Goal: Task Accomplishment & Management: Use online tool/utility

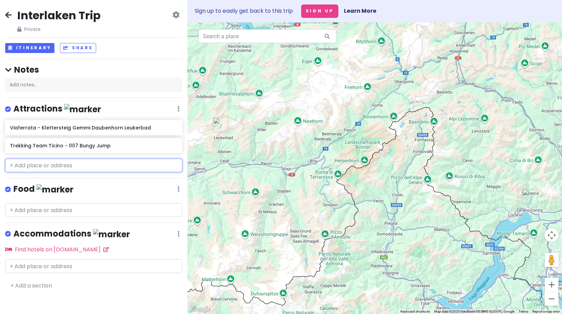
click at [84, 167] on input "text" at bounding box center [93, 166] width 177 height 14
paste input "[PERSON_NAME]"
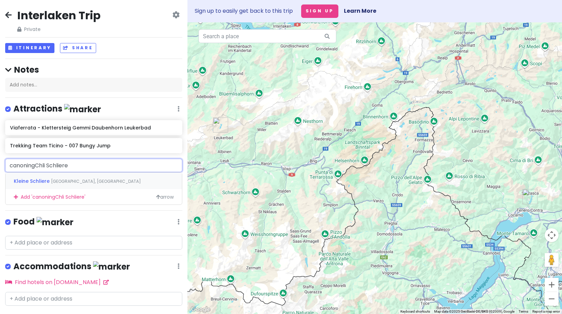
type input "canoning [PERSON_NAME]"
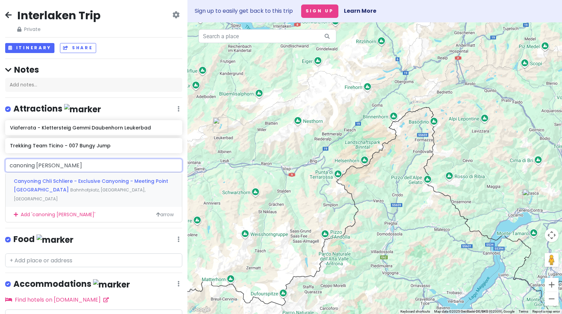
click at [64, 181] on span "Canyoning Chli Schliere - Exclusive Canyoning - Meeting Point [GEOGRAPHIC_DATA]" at bounding box center [91, 186] width 154 height 16
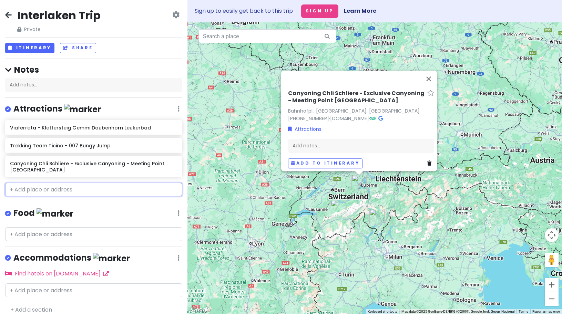
click at [52, 186] on input "text" at bounding box center [93, 190] width 177 height 14
paste input "Canyoning Ticino Iragna"
type input "Canyoning Ticino Iragna"
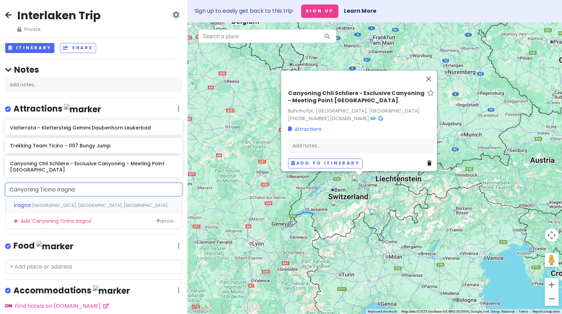
click at [65, 206] on span "[GEOGRAPHIC_DATA], [GEOGRAPHIC_DATA], [GEOGRAPHIC_DATA]" at bounding box center [100, 206] width 136 height 6
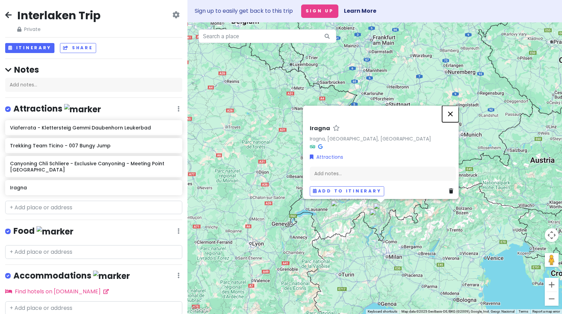
click at [455, 109] on button "Close" at bounding box center [450, 114] width 17 height 17
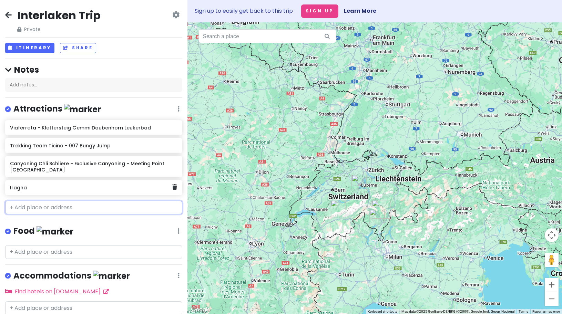
click at [56, 187] on h6 "Iragna" at bounding box center [91, 188] width 162 height 6
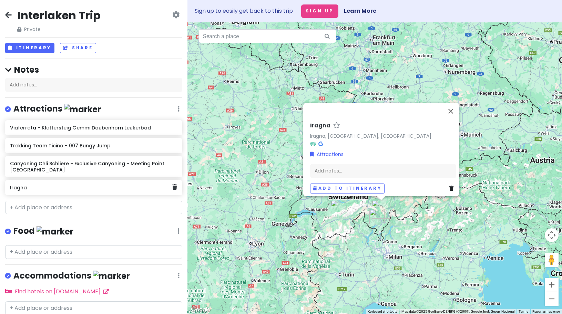
click at [56, 187] on h6 "Iragna" at bounding box center [91, 188] width 162 height 6
click at [167, 187] on h6 "Iragna" at bounding box center [91, 188] width 162 height 6
click at [172, 186] on icon at bounding box center [174, 187] width 5 height 6
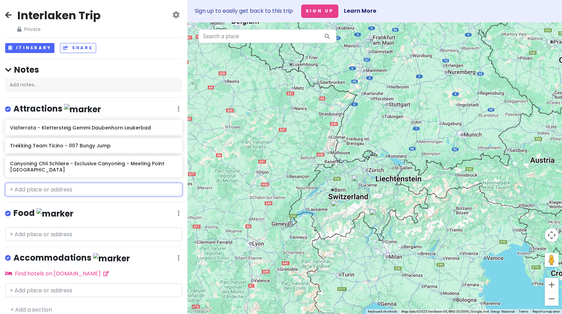
click at [144, 192] on input "text" at bounding box center [93, 190] width 177 height 14
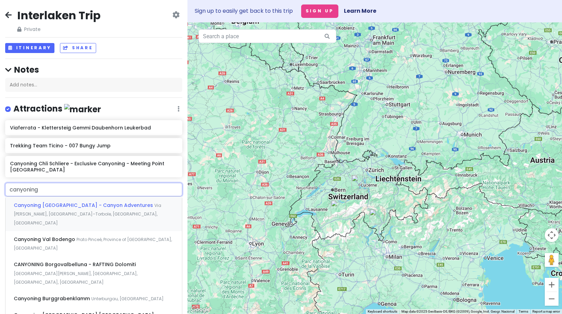
paste input "Canyoning Ticino Iragna"
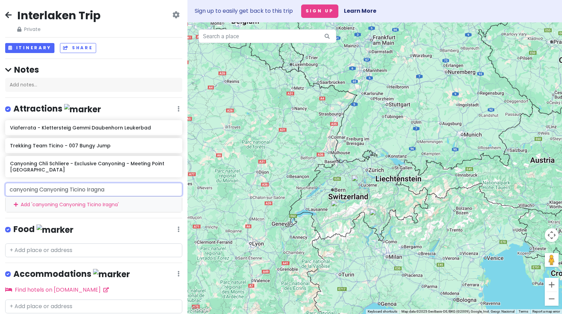
click at [124, 187] on input "canyoning Canyoning Ticino Iragna" at bounding box center [93, 190] width 177 height 14
drag, startPoint x: 37, startPoint y: 188, endPoint x: 7, endPoint y: 186, distance: 30.4
click at [7, 186] on input "canyoning Canyoning Ticino Iragna" at bounding box center [93, 190] width 177 height 14
type input "Canyoning Ticino Iragna"
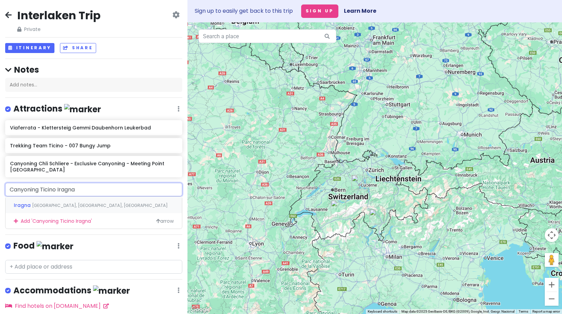
click at [38, 204] on span "[GEOGRAPHIC_DATA], [GEOGRAPHIC_DATA], [GEOGRAPHIC_DATA]" at bounding box center [100, 206] width 136 height 6
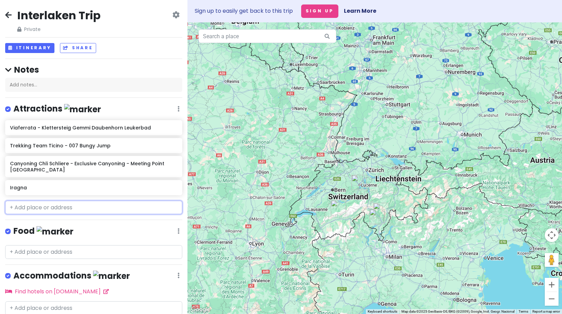
click at [61, 207] on input "text" at bounding box center [93, 208] width 177 height 14
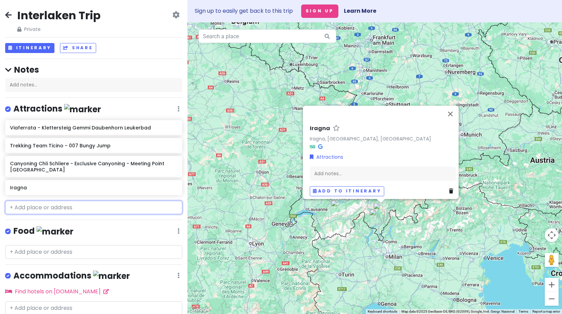
click at [72, 206] on input "text" at bounding box center [93, 208] width 177 height 14
paste input "Canyoning [GEOGRAPHIC_DATA] Lodrino"
type input "Canyoning [GEOGRAPHIC_DATA] Lodrino"
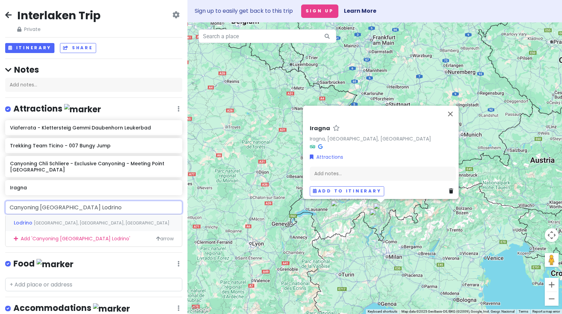
click at [71, 222] on span "[GEOGRAPHIC_DATA], [GEOGRAPHIC_DATA], [GEOGRAPHIC_DATA]" at bounding box center [102, 223] width 136 height 6
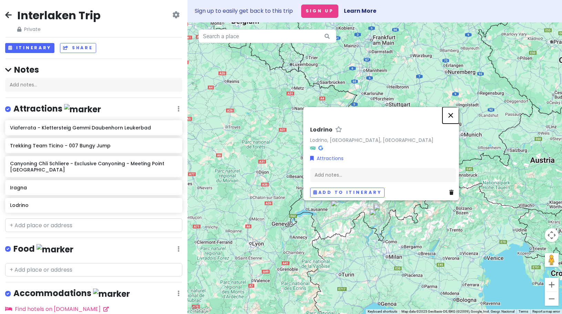
click at [455, 112] on button "Close" at bounding box center [450, 115] width 17 height 17
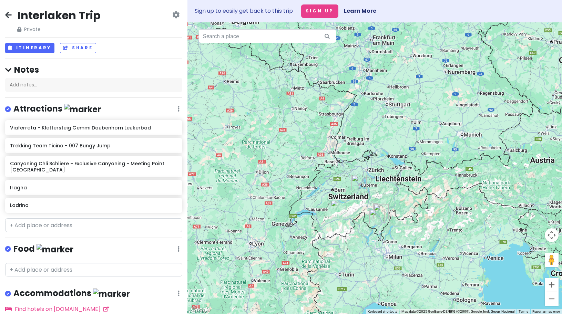
click at [358, 184] on img "Canyoning Chli Schliere - Exclusive Canyoning - Meeting Point Chli Schliere" at bounding box center [358, 182] width 15 height 15
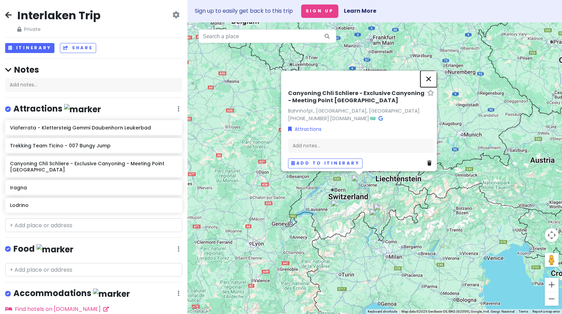
click at [432, 75] on button "Close" at bounding box center [428, 79] width 17 height 17
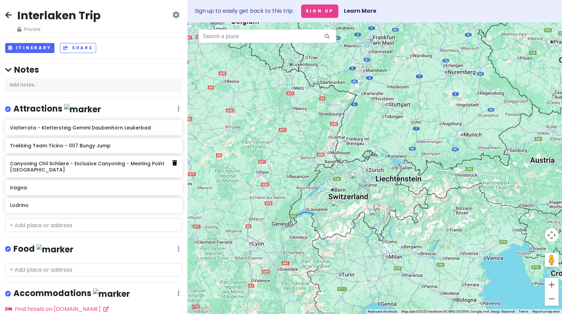
click at [172, 160] on icon at bounding box center [174, 163] width 5 height 6
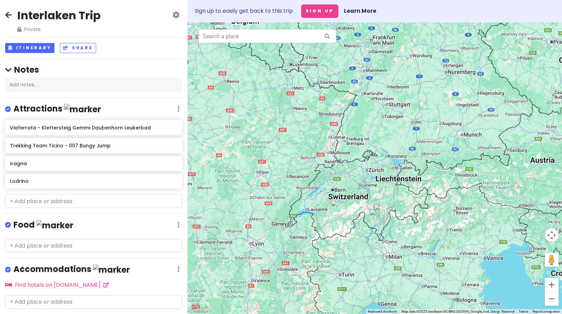
scroll to position [18, 0]
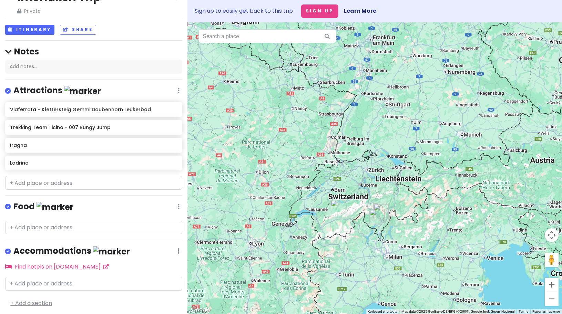
click at [31, 301] on link "+ Add a section" at bounding box center [31, 303] width 42 height 8
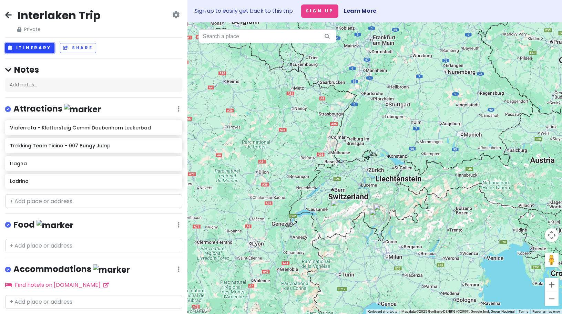
click at [31, 50] on button "Itinerary" at bounding box center [29, 48] width 49 height 10
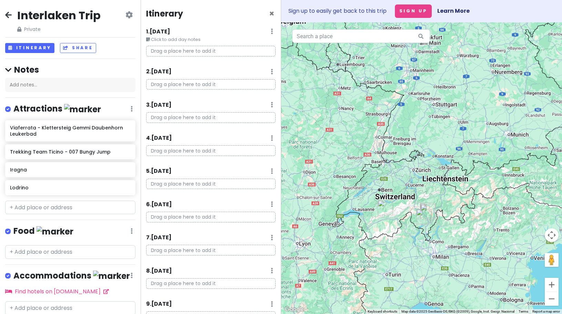
click at [178, 48] on p "Drag a place here to add it" at bounding box center [211, 51] width 130 height 11
click at [172, 54] on p "Drag a place here to add it" at bounding box center [211, 51] width 130 height 11
click at [64, 128] on div "Viaferrata - Klettersteig Gemmi Daubenhorn Leukerbad Trekking Team Ticino - 007…" at bounding box center [70, 158] width 141 height 77
